Goal: Transaction & Acquisition: Purchase product/service

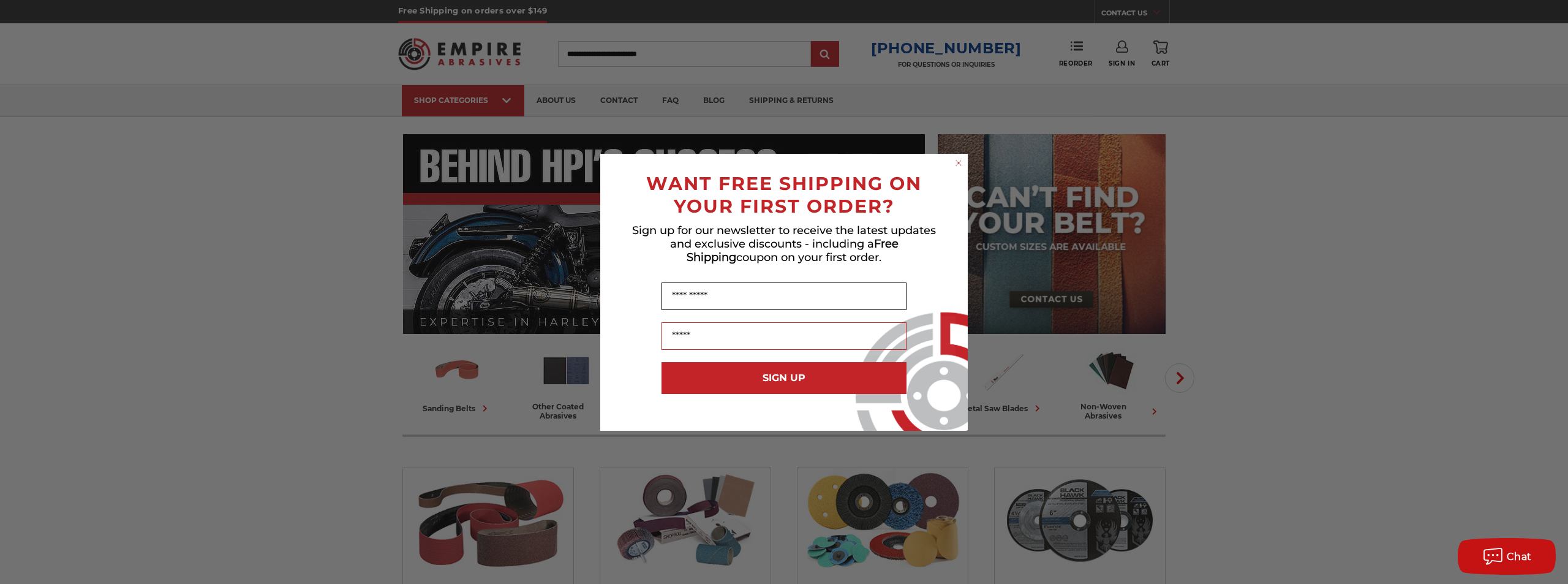
click at [713, 290] on input "Name" at bounding box center [784, 296] width 245 height 28
type input "*"
type input "*****"
type input "*"
type input "**********"
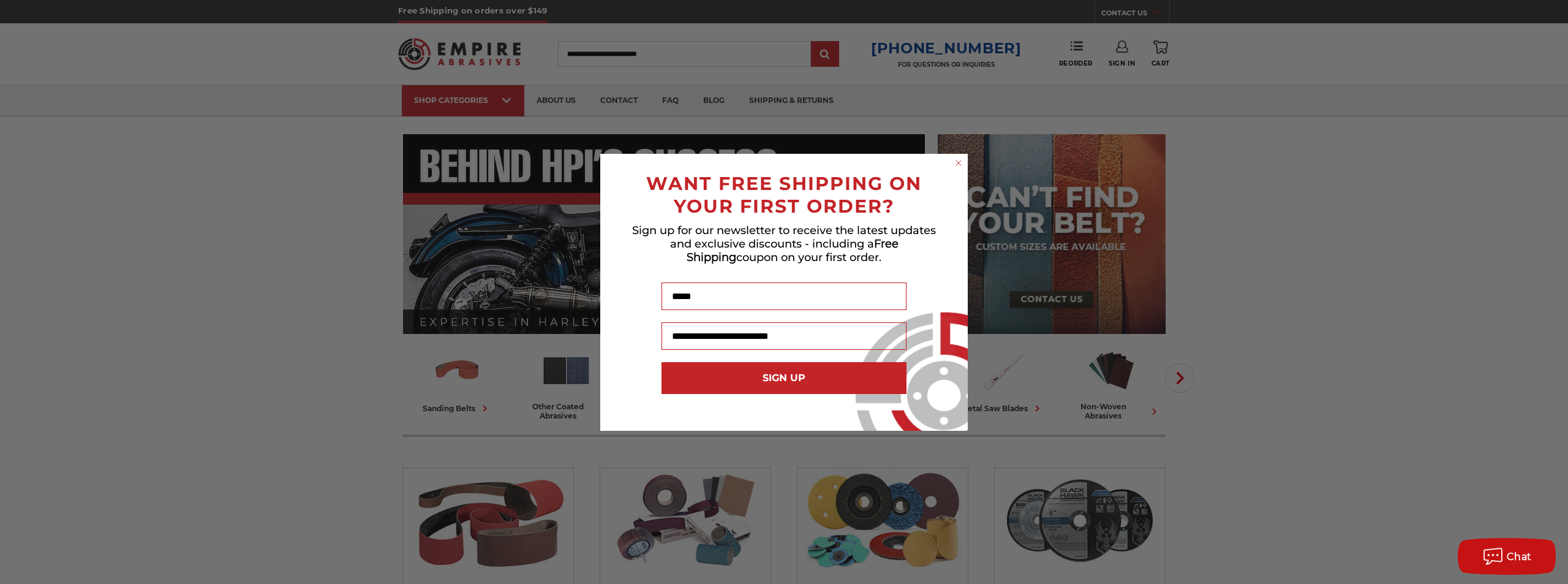
click at [739, 382] on button "SIGN UP" at bounding box center [784, 378] width 245 height 32
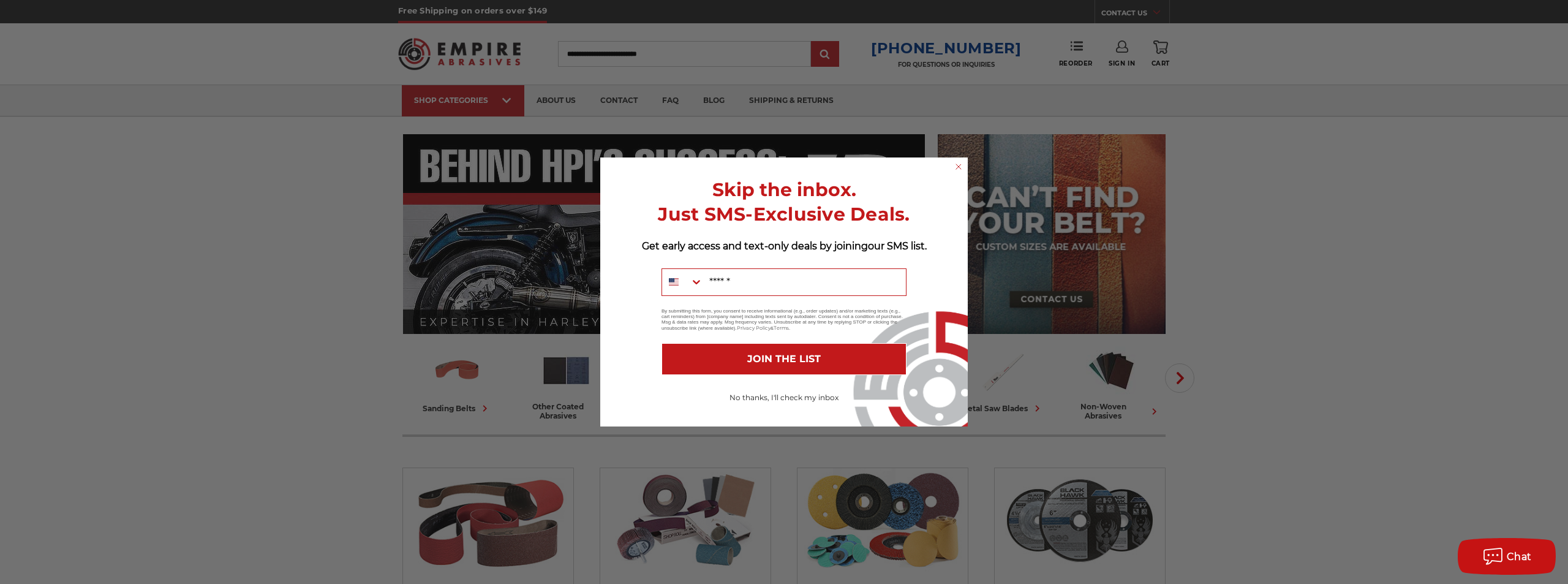
click at [755, 400] on button "No thanks, I'll check my inbox" at bounding box center [784, 397] width 245 height 21
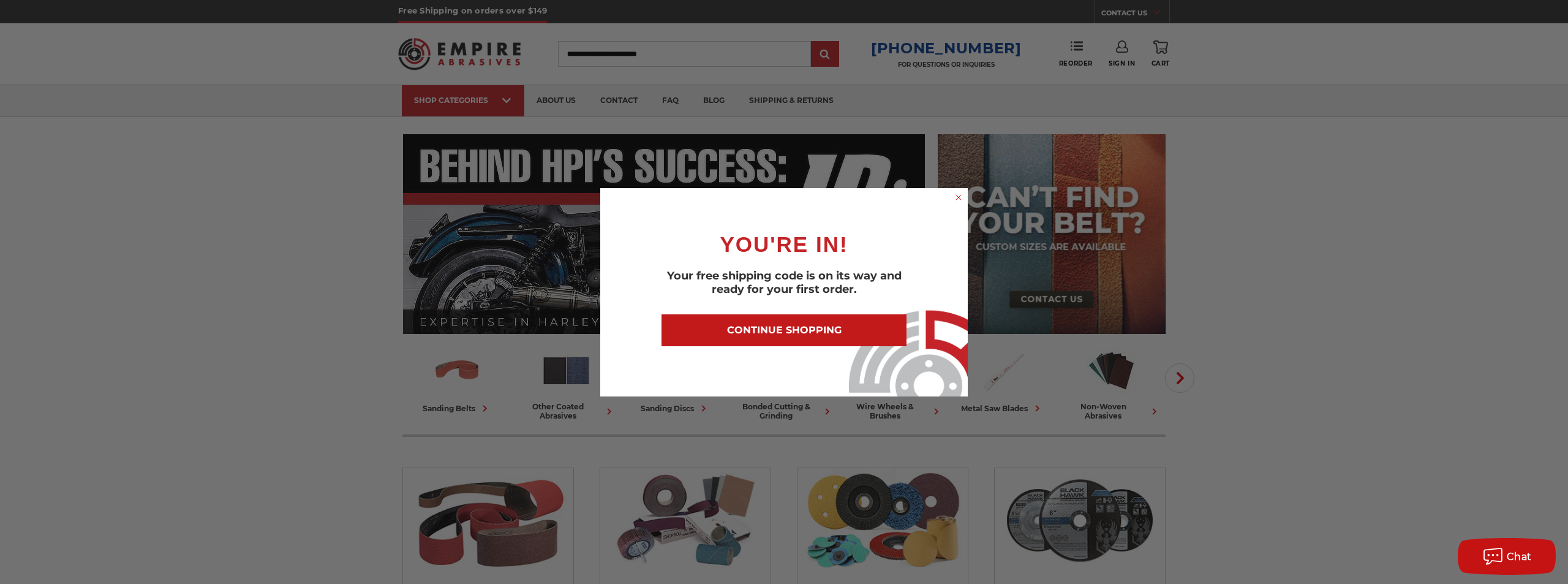
click at [784, 333] on button "CONTINUE SHOPPING" at bounding box center [784, 331] width 245 height 32
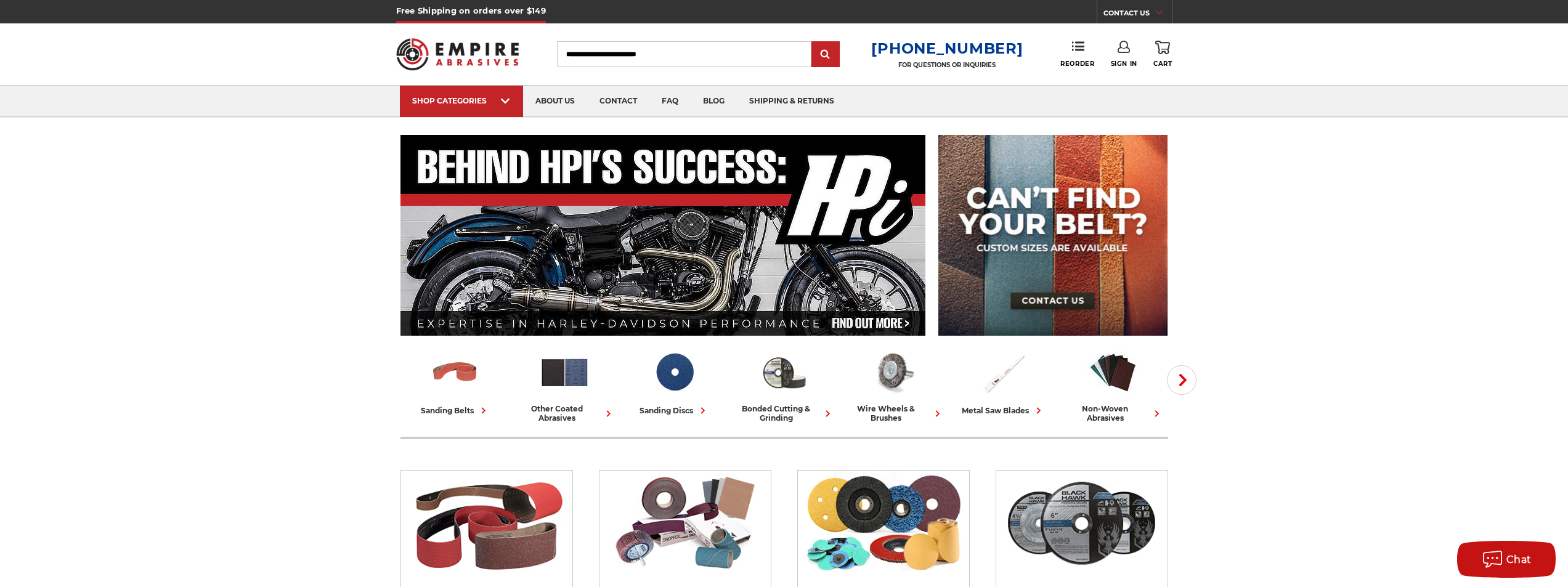
click at [719, 60] on input "Search" at bounding box center [684, 55] width 255 height 26
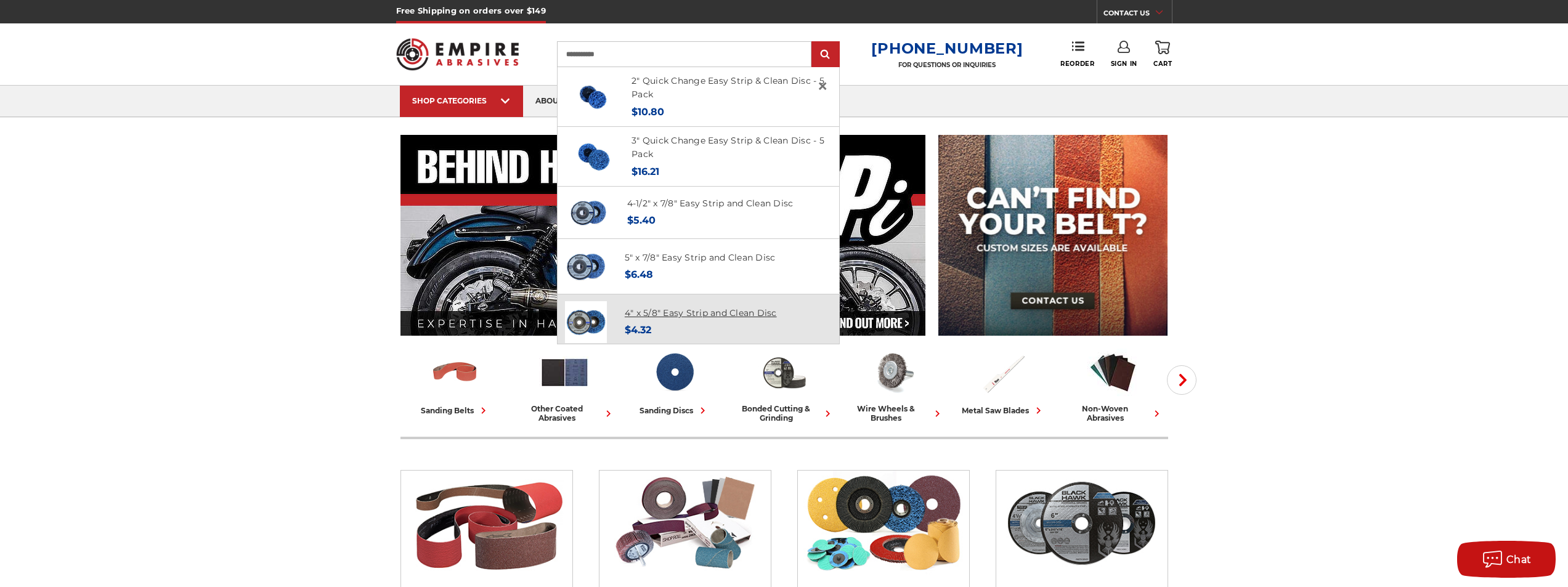
type input "**********"
click at [736, 317] on link "4" x 5/8" Easy Strip and Clean Disc" at bounding box center [701, 312] width 152 height 11
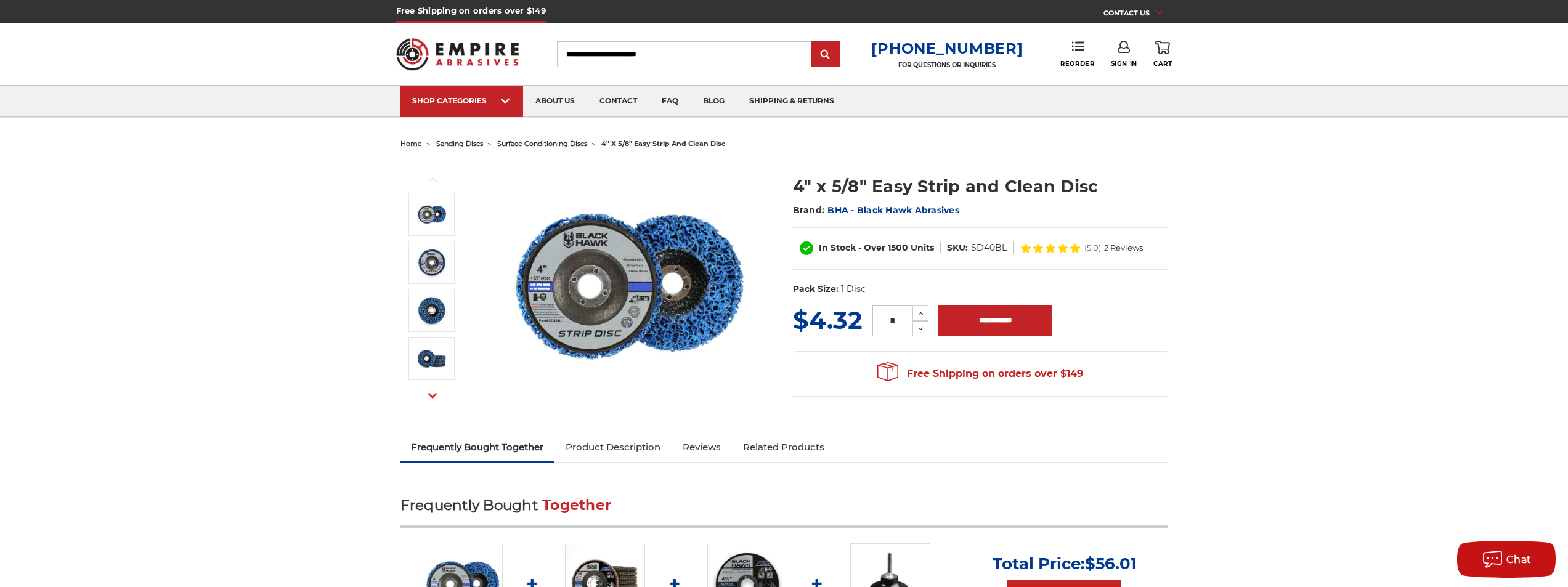
click at [568, 145] on span "surface conditioning discs" at bounding box center [542, 143] width 90 height 8
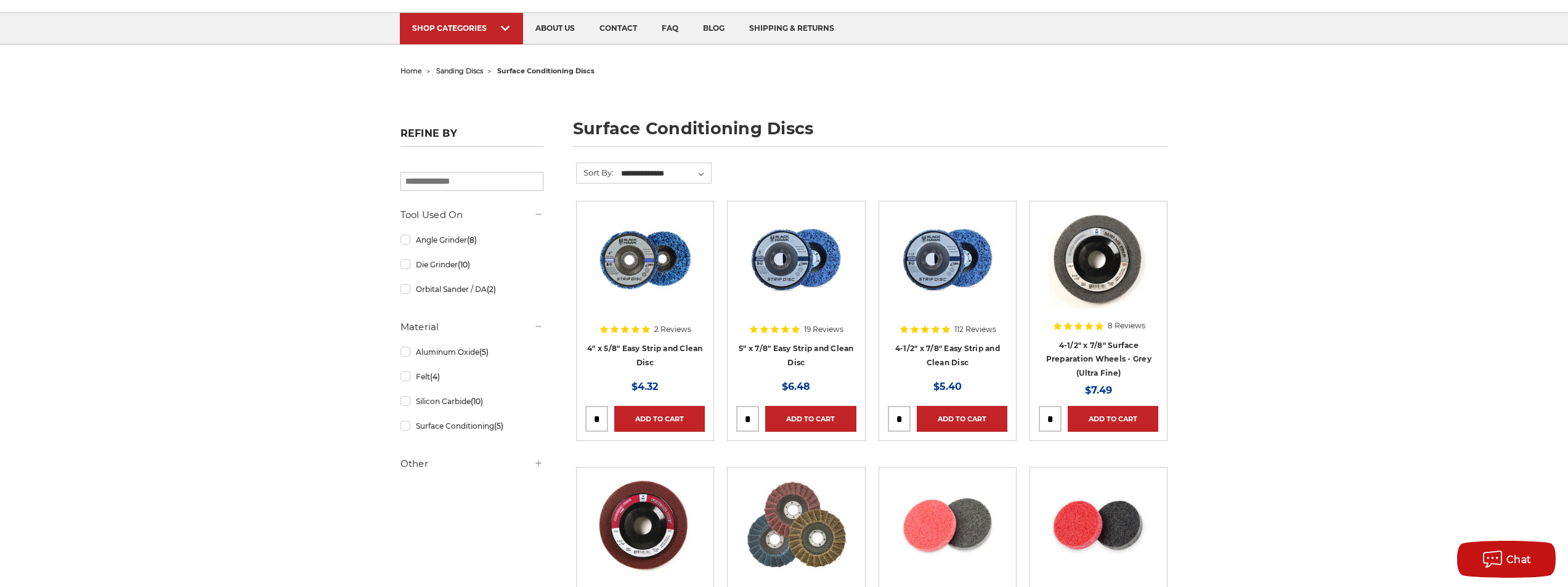
scroll to position [62, 0]
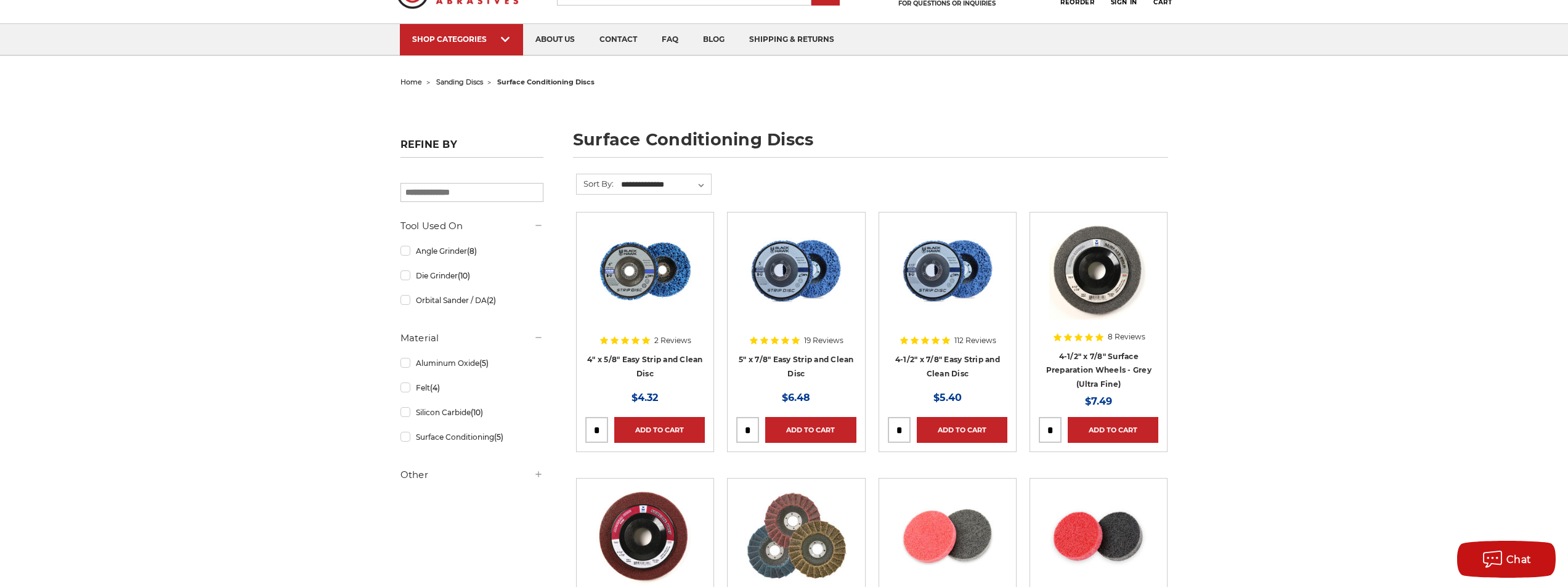
click at [642, 267] on img at bounding box center [645, 270] width 99 height 98
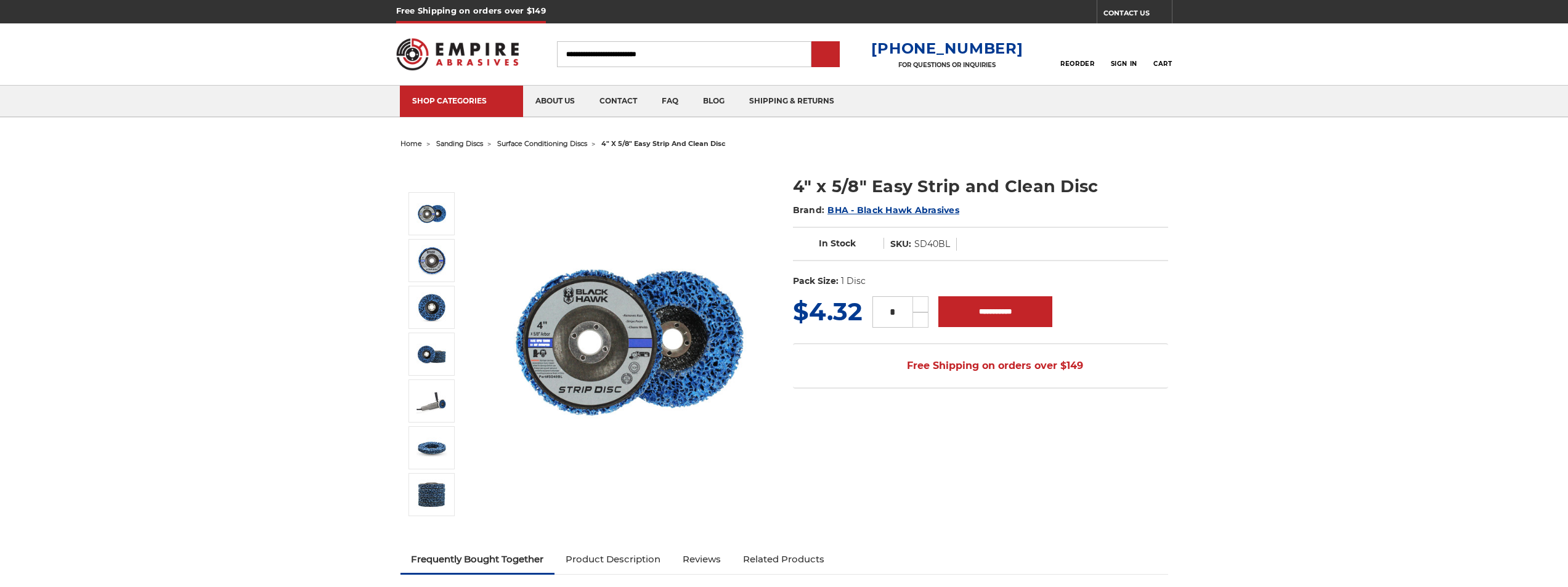
click at [650, 57] on input "Search" at bounding box center [684, 55] width 255 height 26
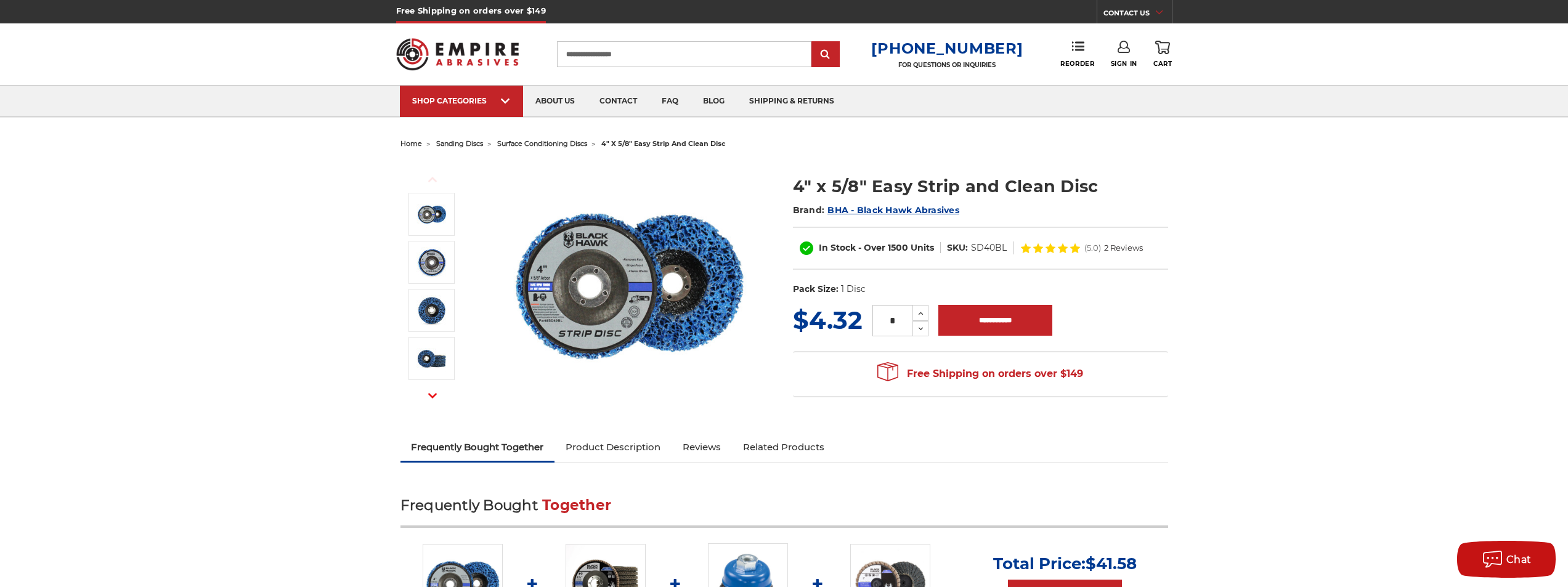
type input "**********"
click at [814, 42] on input "submit" at bounding box center [826, 55] width 25 height 25
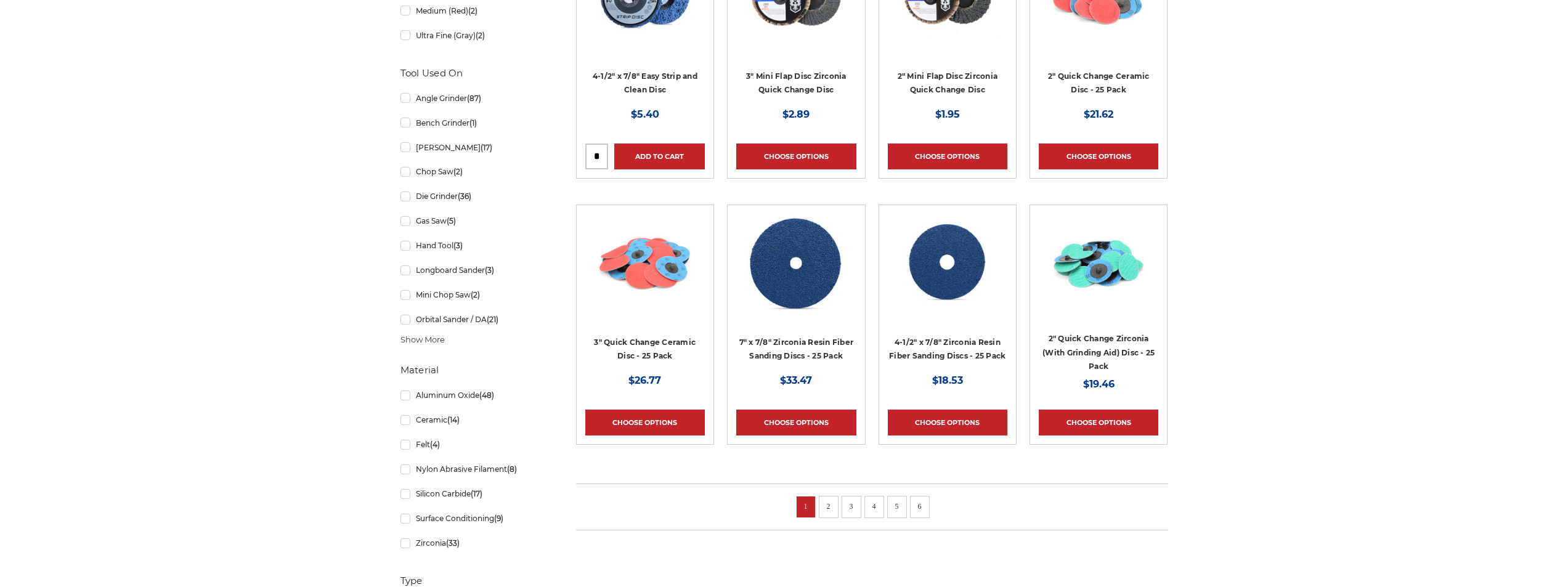
scroll to position [677, 0]
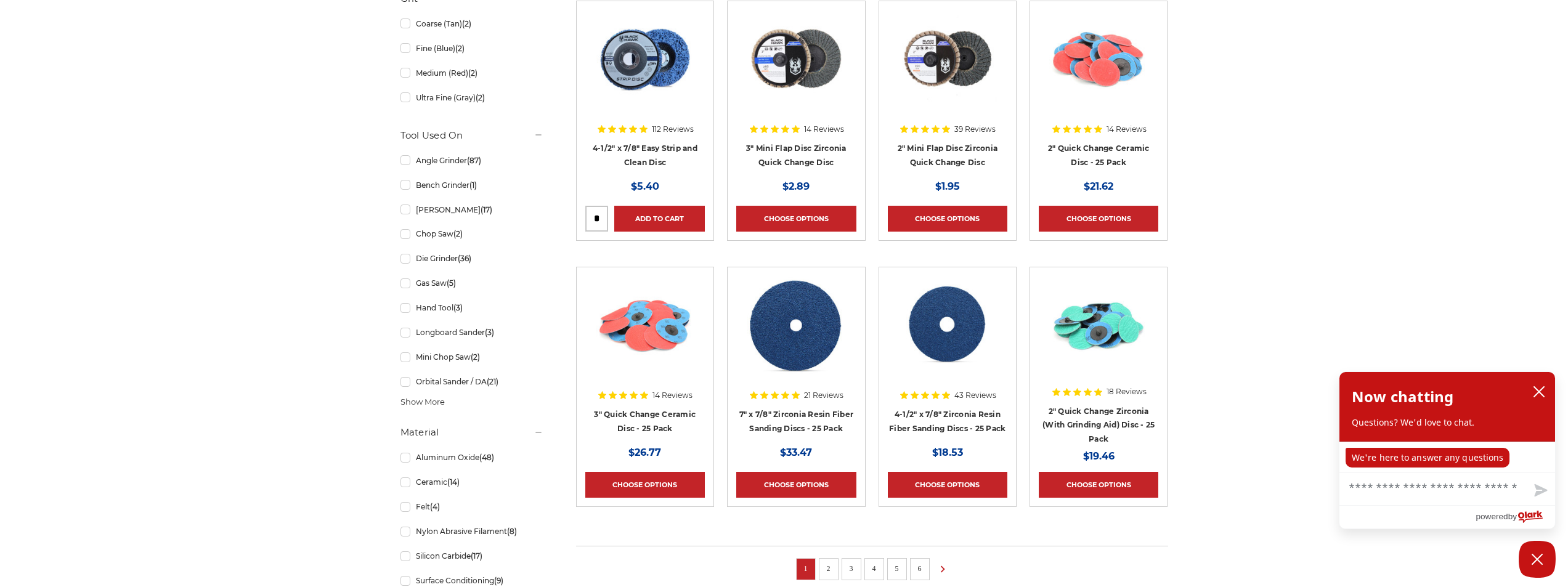
scroll to position [615, 0]
click at [835, 564] on li "2" at bounding box center [829, 568] width 20 height 22
click at [834, 563] on link "2" at bounding box center [829, 568] width 12 height 14
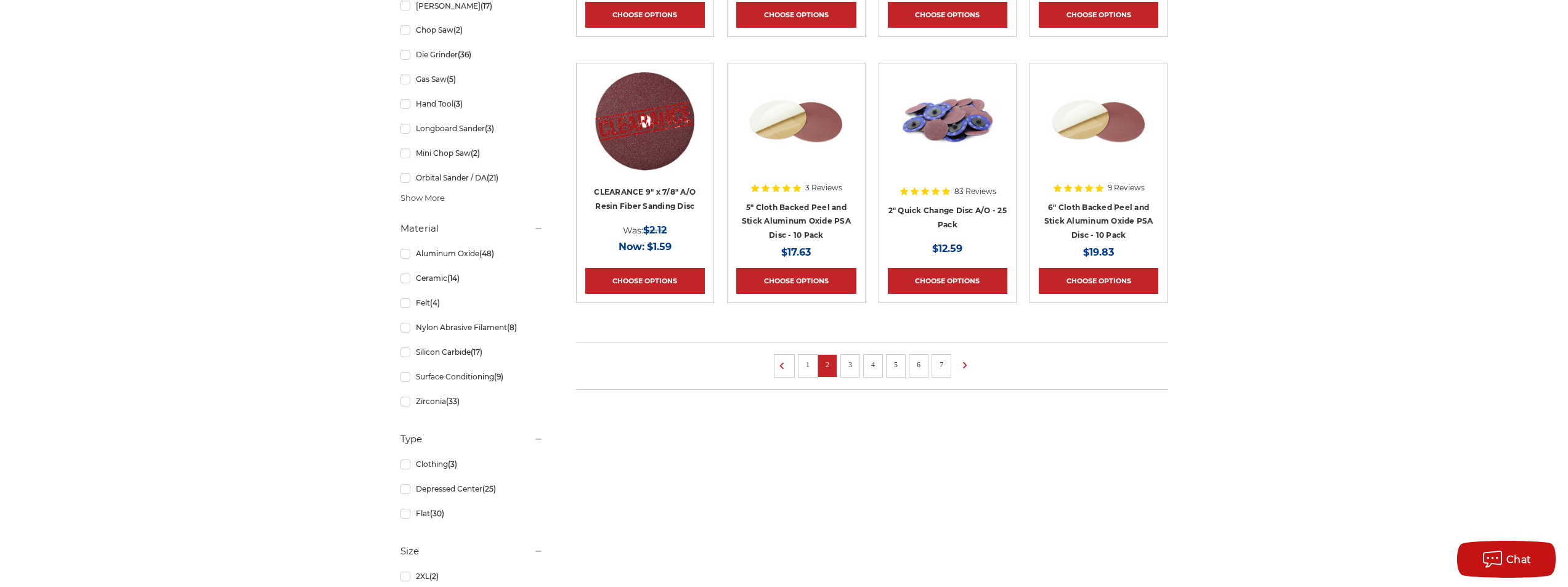
scroll to position [862, 0]
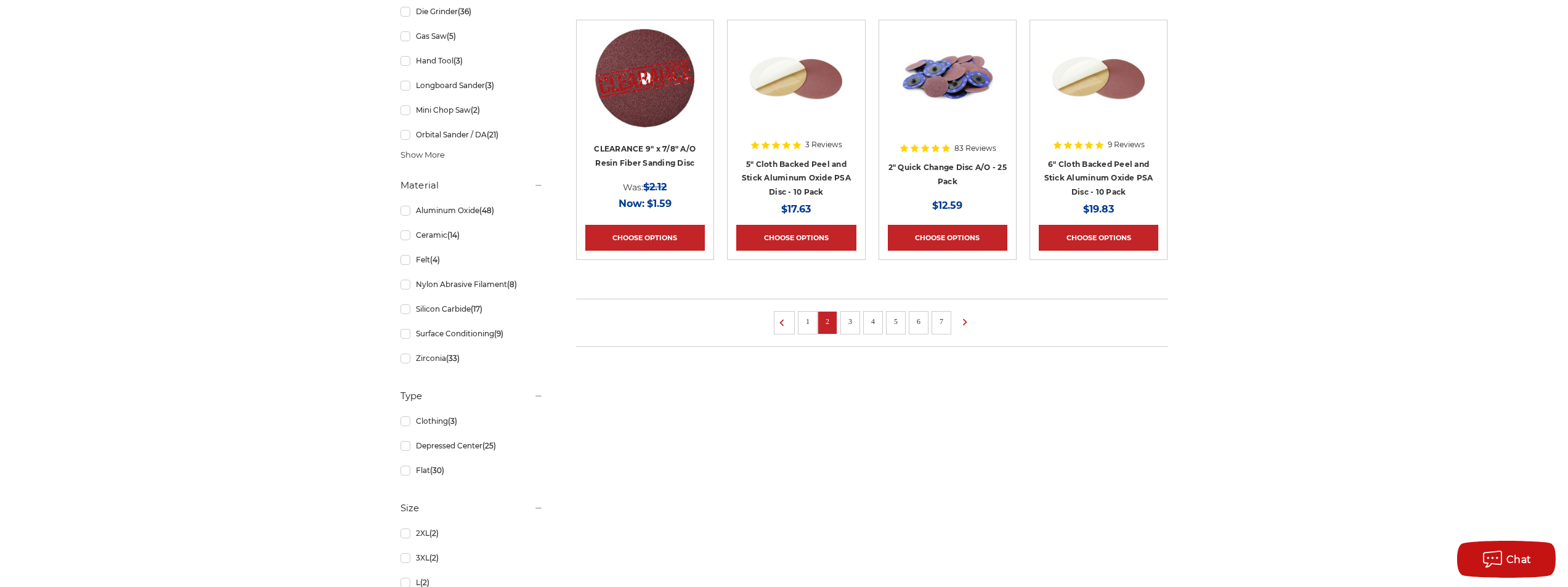
click at [859, 321] on li "3" at bounding box center [851, 322] width 20 height 23
click at [480, 452] on link "Depressed Center (25)" at bounding box center [472, 445] width 143 height 22
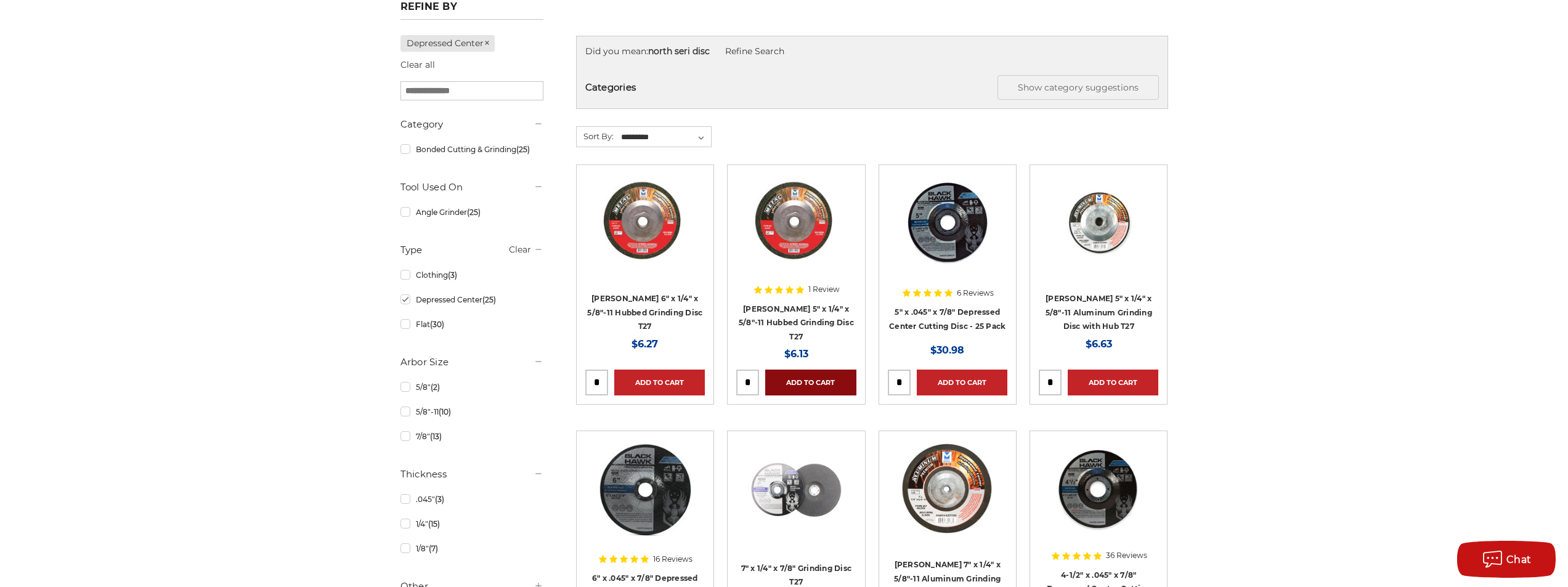
scroll to position [185, 0]
click at [923, 235] on img at bounding box center [948, 224] width 99 height 98
click at [923, 235] on img at bounding box center [948, 224] width 99 height 98
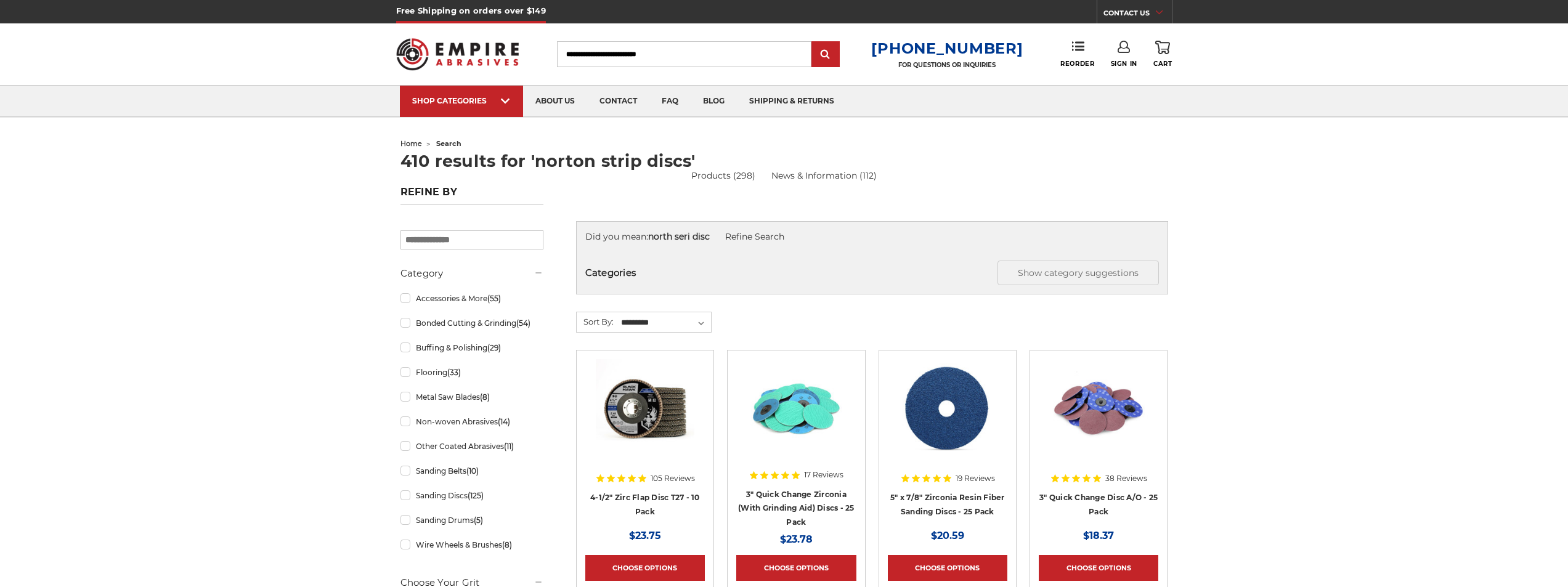
scroll to position [862, 0]
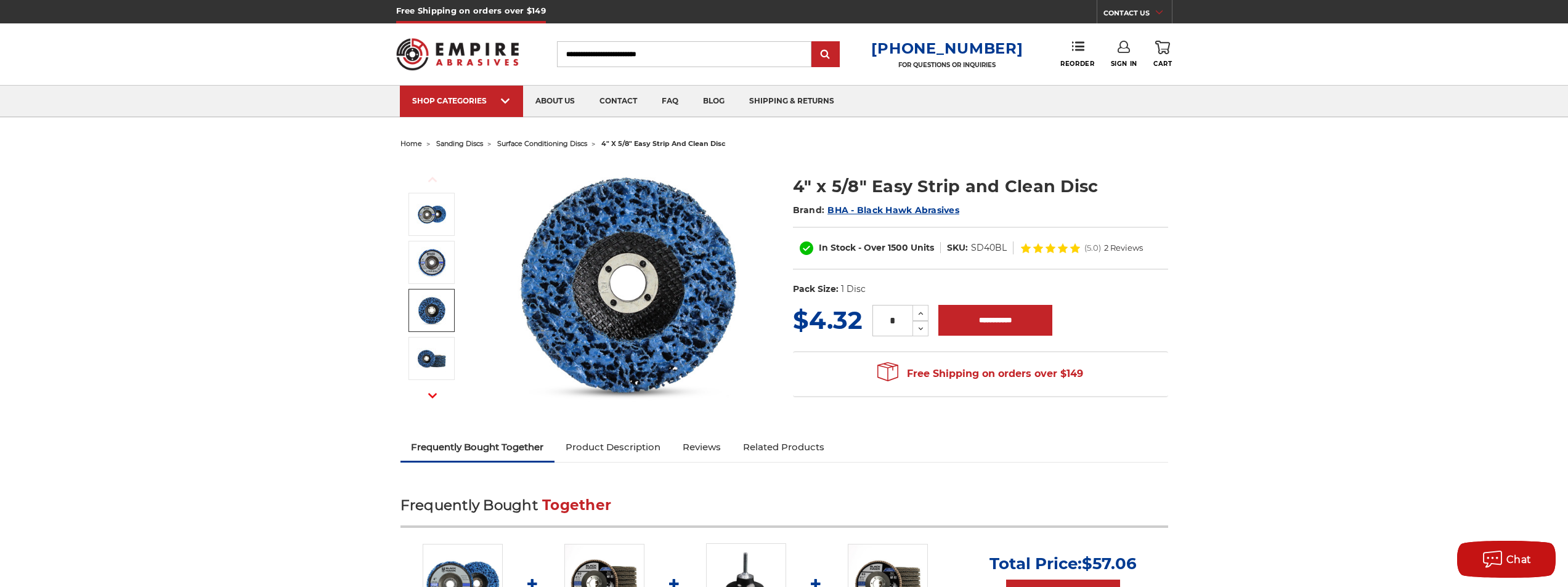
click at [637, 273] on img at bounding box center [629, 285] width 246 height 246
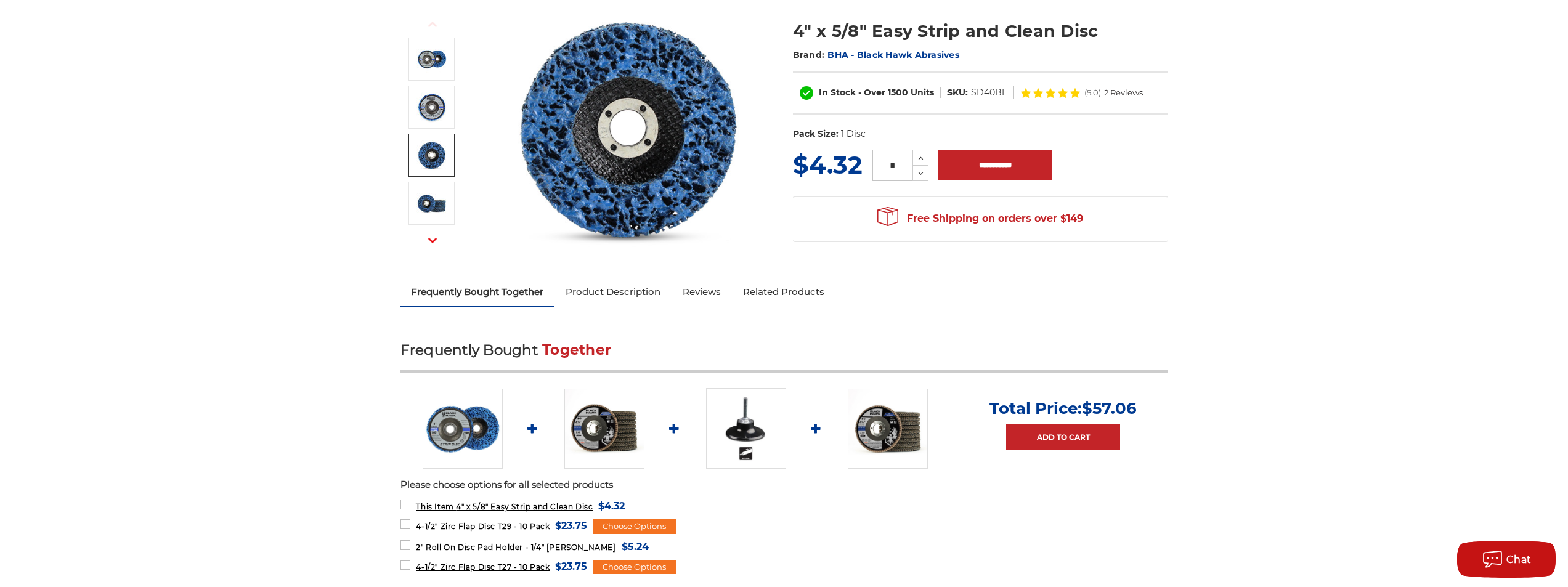
scroll to position [123, 0]
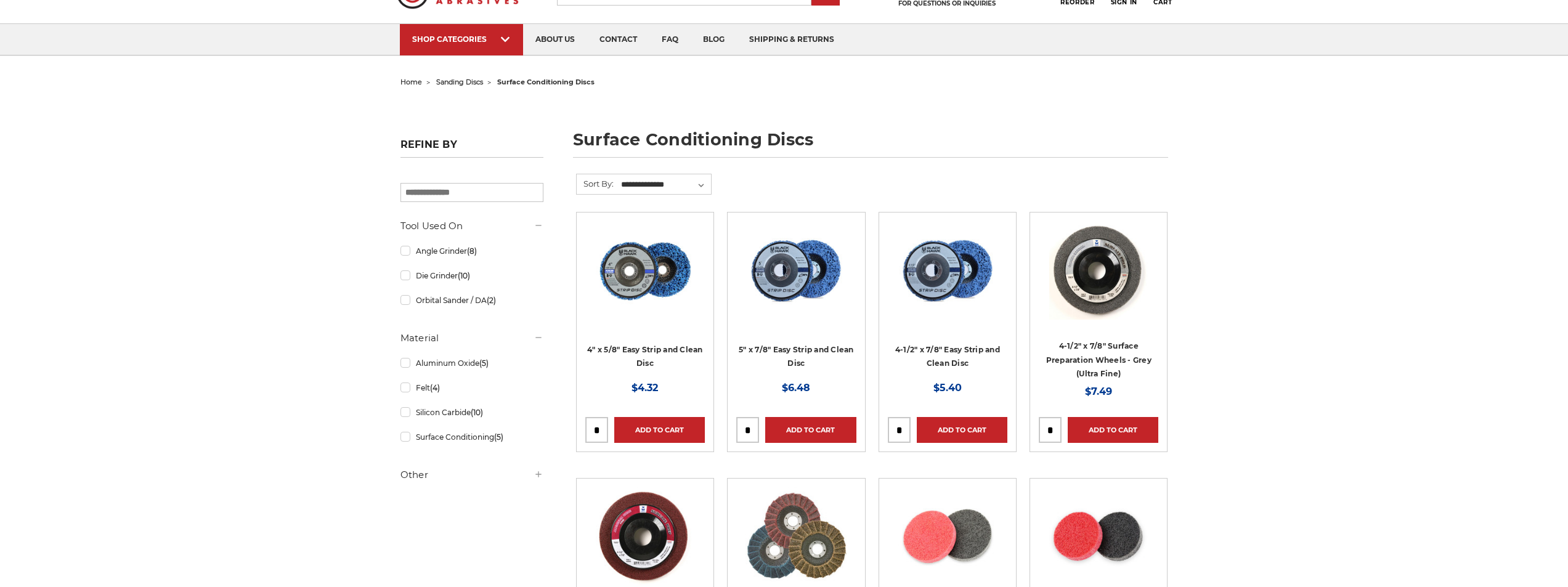
scroll to position [62, 0]
